Goal: Task Accomplishment & Management: Use online tool/utility

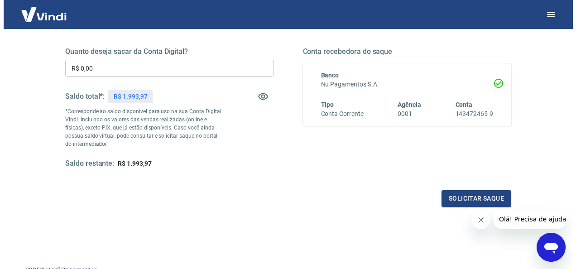
scroll to position [136, 0]
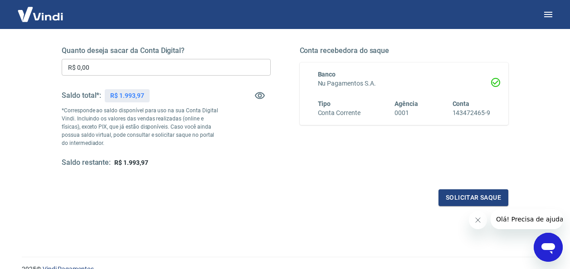
click at [165, 65] on input "R$ 0,00" at bounding box center [166, 67] width 209 height 17
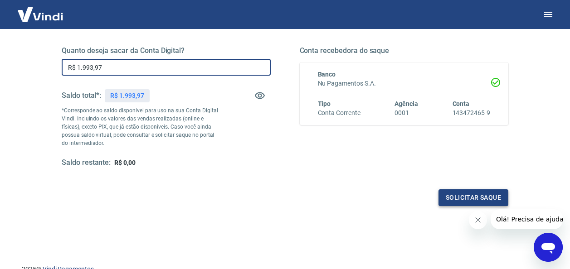
type input "R$ 1.993,97"
click at [448, 194] on button "Solicitar saque" at bounding box center [473, 197] width 70 height 17
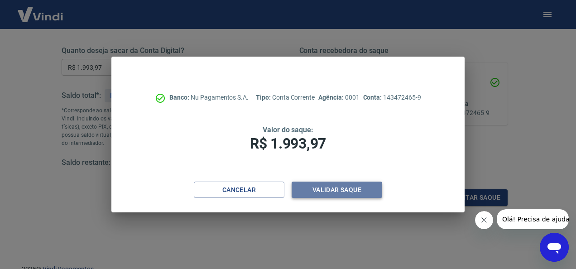
click at [339, 186] on button "Validar saque" at bounding box center [337, 190] width 91 height 17
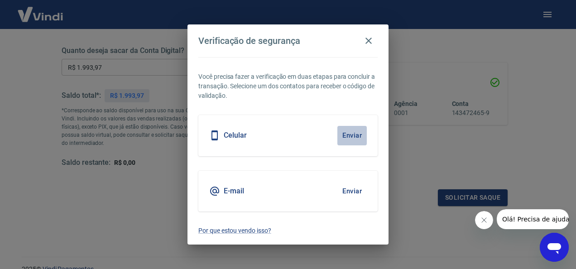
click at [342, 136] on button "Enviar" at bounding box center [352, 135] width 29 height 19
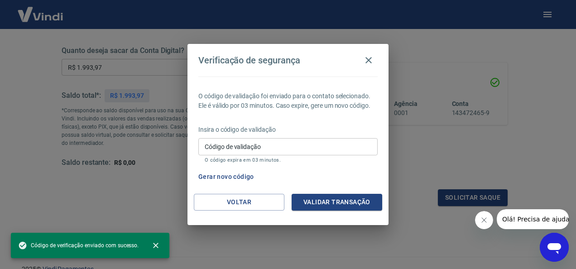
click at [353, 136] on div "Insira o código de validação Código de validação Código de validação O código e…" at bounding box center [287, 144] width 179 height 39
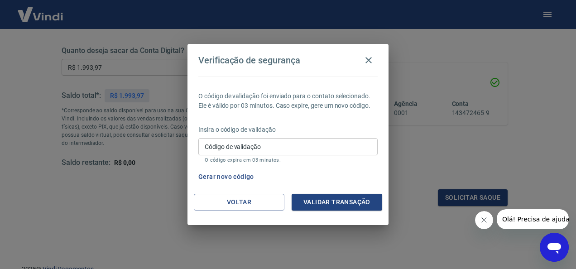
click at [308, 142] on input "Código de validação" at bounding box center [287, 146] width 179 height 17
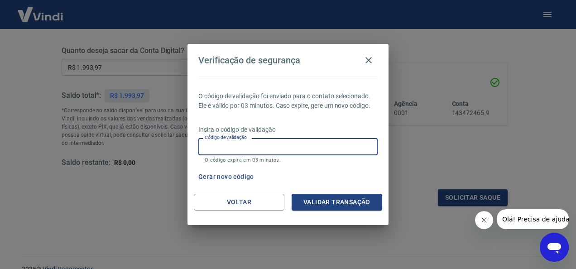
click at [308, 142] on input "Código de validação" at bounding box center [287, 146] width 179 height 17
type input "1"
type input "885159"
click at [323, 198] on button "Validar transação" at bounding box center [337, 202] width 91 height 17
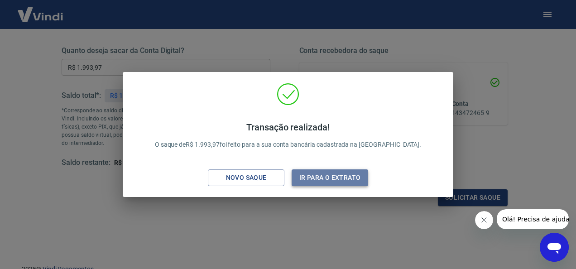
click at [314, 177] on button "Ir para o extrato" at bounding box center [330, 177] width 77 height 17
